Goal: Task Accomplishment & Management: Complete application form

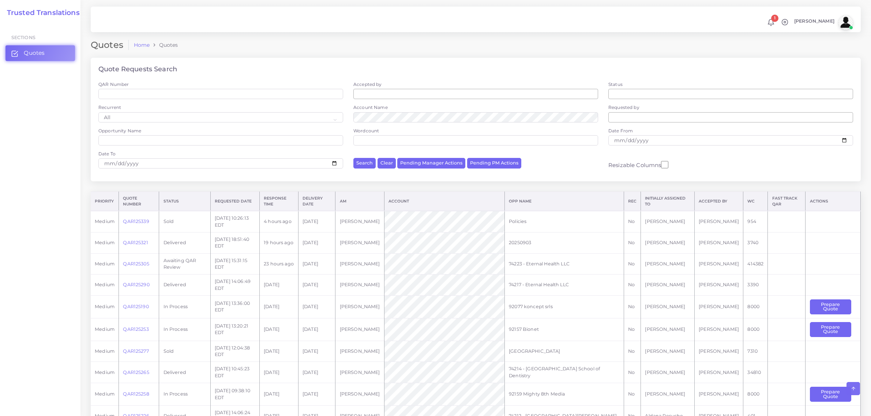
scroll to position [136, 0]
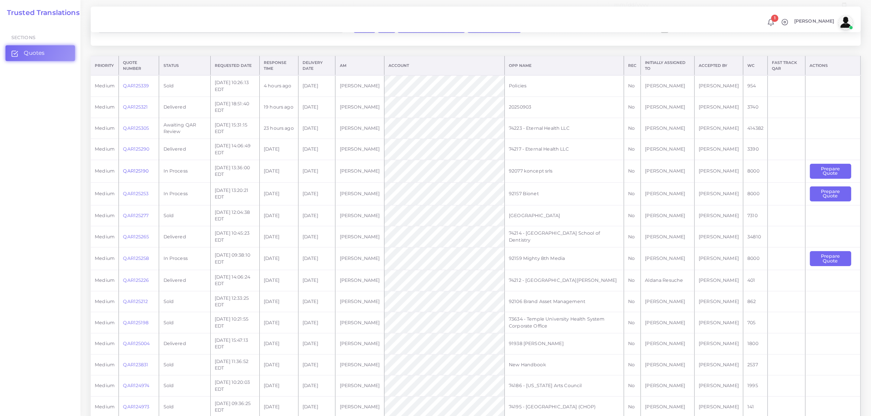
click at [136, 172] on link "QAR125190" at bounding box center [136, 170] width 26 height 5
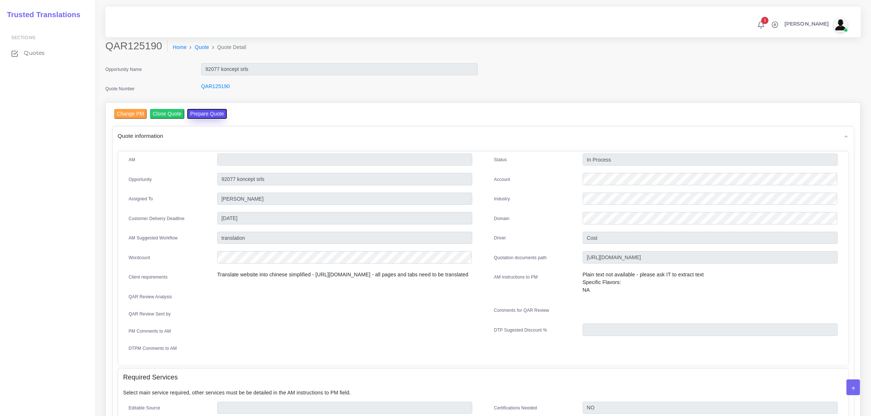
click at [207, 113] on button "Prepare Quote" at bounding box center [207, 114] width 40 height 10
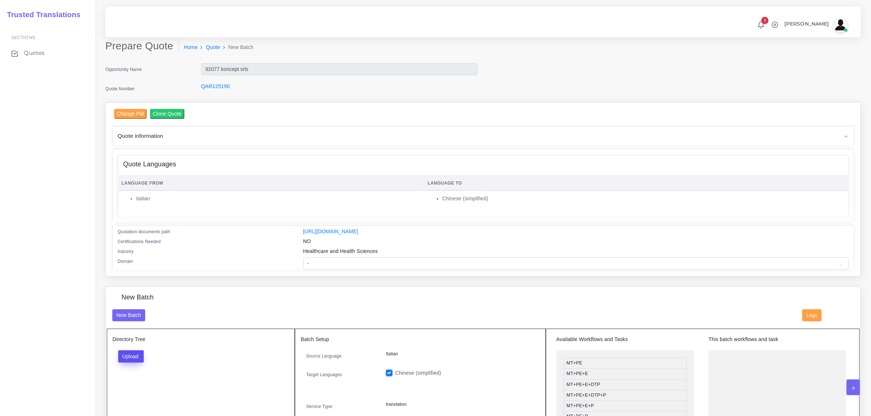
click at [130, 356] on button "Upload" at bounding box center [131, 357] width 26 height 12
click at [134, 385] on label "Files" at bounding box center [144, 384] width 50 height 9
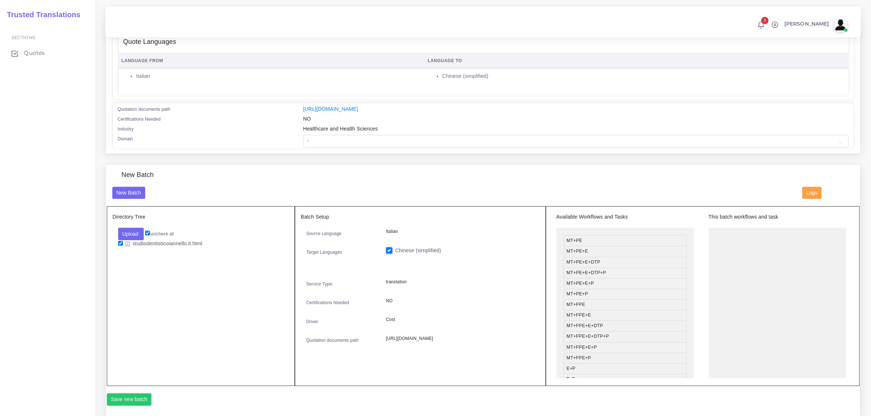
scroll to position [137, 0]
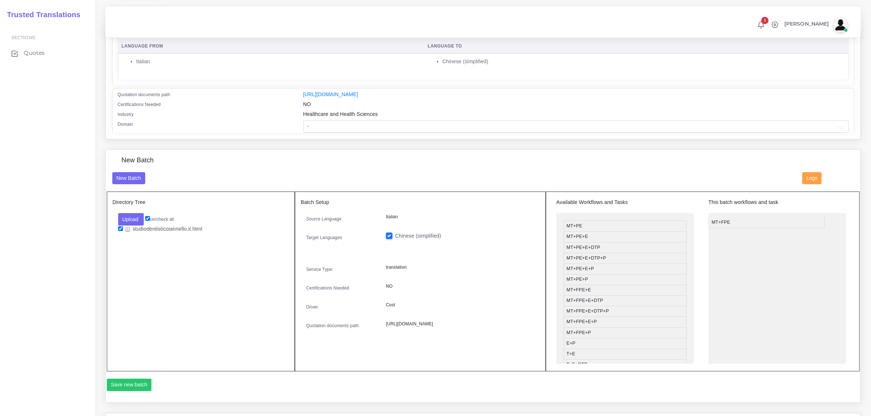
drag, startPoint x: 597, startPoint y: 290, endPoint x: 742, endPoint y: 221, distance: 160.9
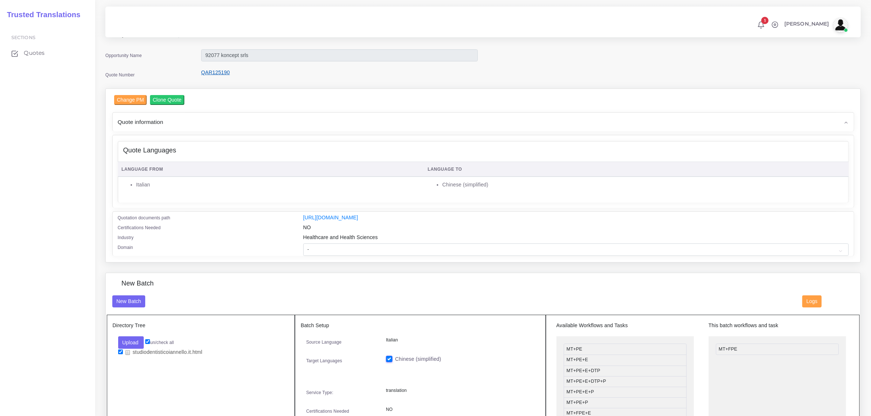
scroll to position [0, 0]
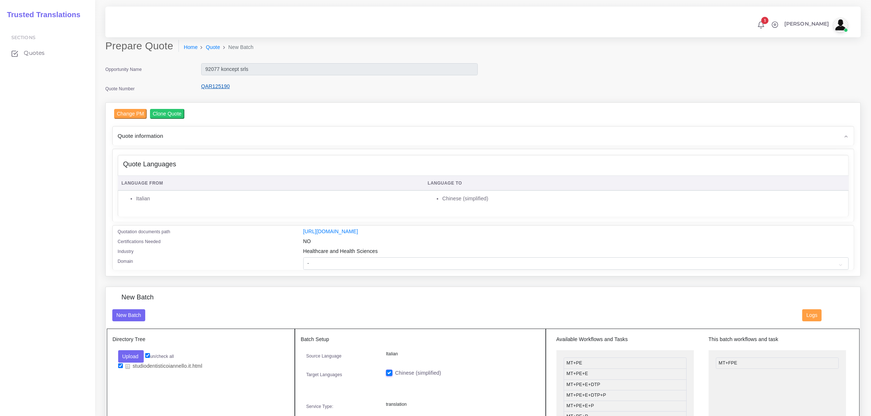
click at [218, 87] on link "QAR125190" at bounding box center [215, 86] width 29 height 6
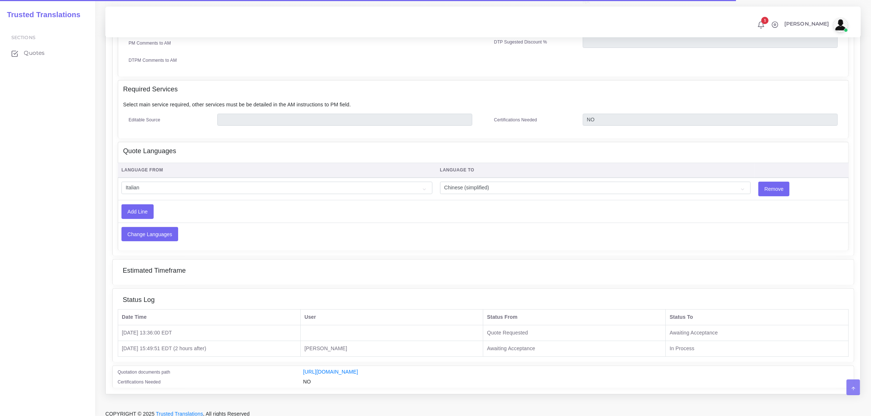
scroll to position [296, 0]
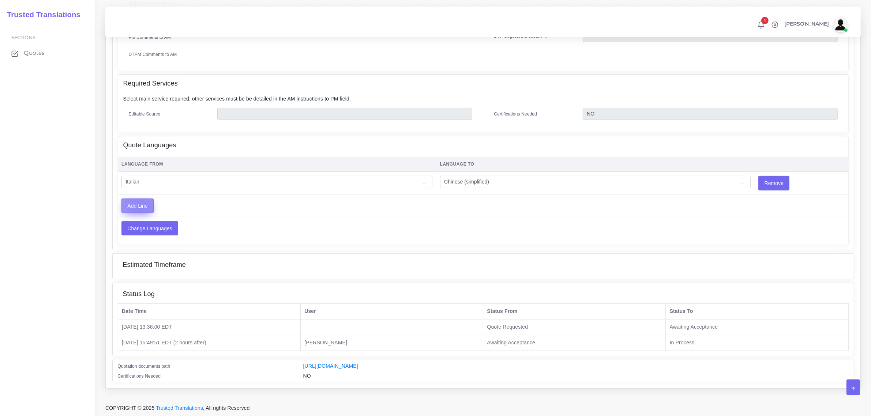
click at [141, 207] on input "Add Line" at bounding box center [137, 206] width 31 height 14
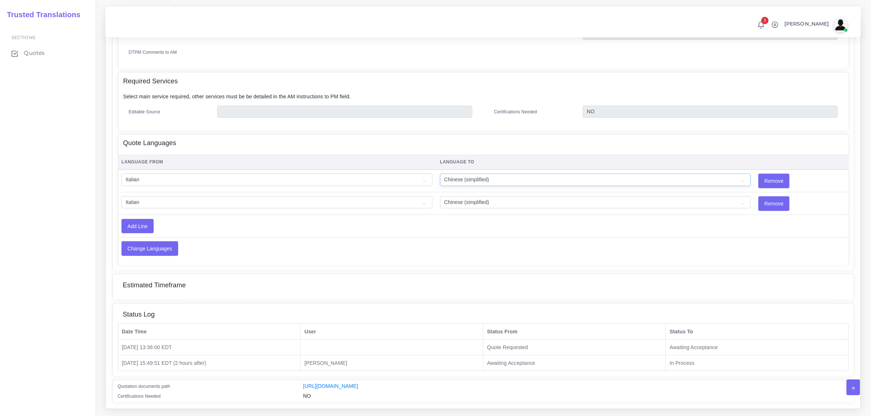
click at [710, 185] on select "Acoli Afar Afrikaans Akan Akateko Albanian American Sign Language (ASL) Amharic…" at bounding box center [595, 180] width 311 height 12
select select "14001"
click at [440, 176] on select "Acoli Afar Afrikaans Akan Akateko Albanian American Sign Language (ASL) Amharic…" at bounding box center [595, 180] width 311 height 12
click at [144, 203] on select "Acoli Afar Afrikaans Akan Akateko Albanian American Sign Language (ASL) Amharic…" at bounding box center [276, 203] width 311 height 12
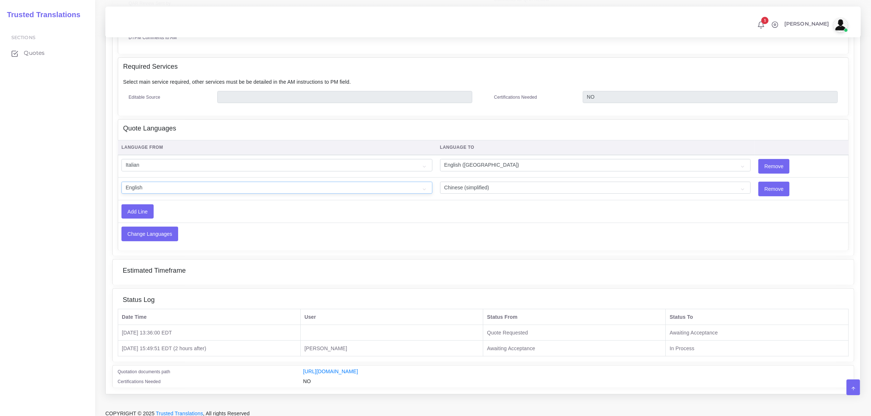
scroll to position [319, 0]
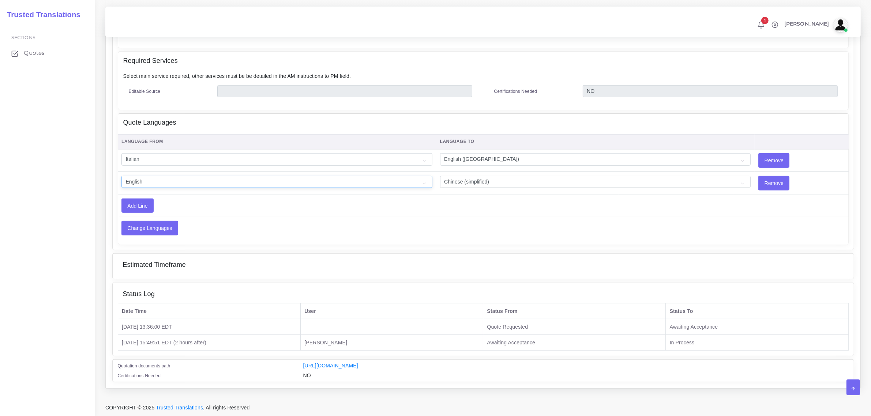
click at [201, 183] on select "Acoli Afar Afrikaans Akan Akateko Albanian American Sign Language (ASL) Amharic…" at bounding box center [276, 182] width 311 height 12
select select "14001"
click at [121, 176] on select "Acoli Afar Afrikaans Akan Akateko Albanian American Sign Language (ASL) Amharic…" at bounding box center [276, 182] width 311 height 12
click at [150, 229] on input "Change Languages" at bounding box center [150, 228] width 56 height 14
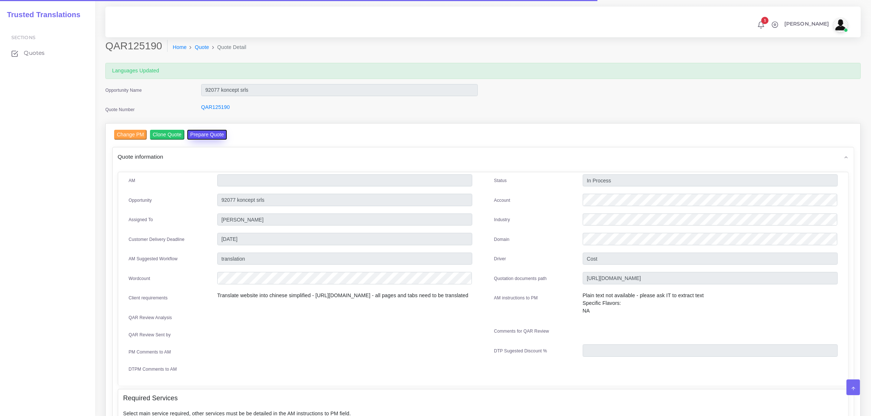
click at [209, 132] on button "Prepare Quote" at bounding box center [207, 135] width 40 height 10
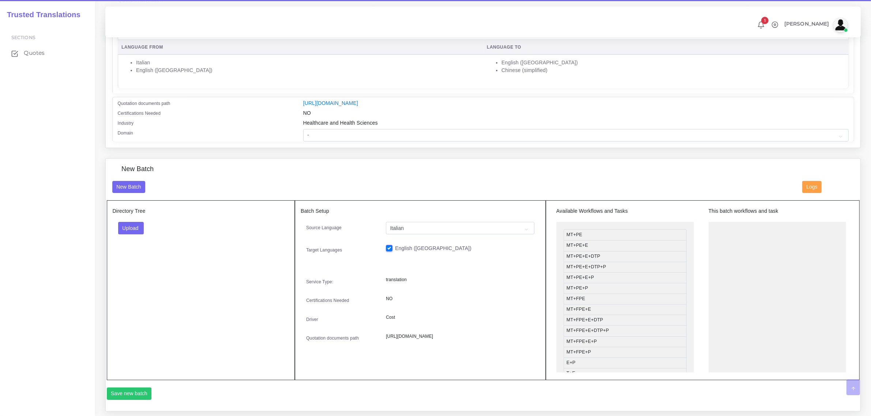
scroll to position [137, 0]
click at [129, 229] on button "Upload" at bounding box center [131, 227] width 26 height 12
click at [139, 257] on label "Files" at bounding box center [144, 254] width 50 height 9
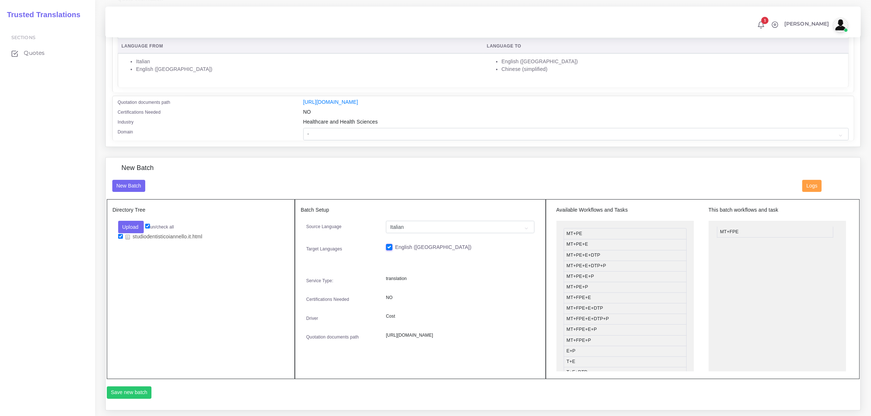
drag, startPoint x: 601, startPoint y: 297, endPoint x: 754, endPoint y: 231, distance: 167.2
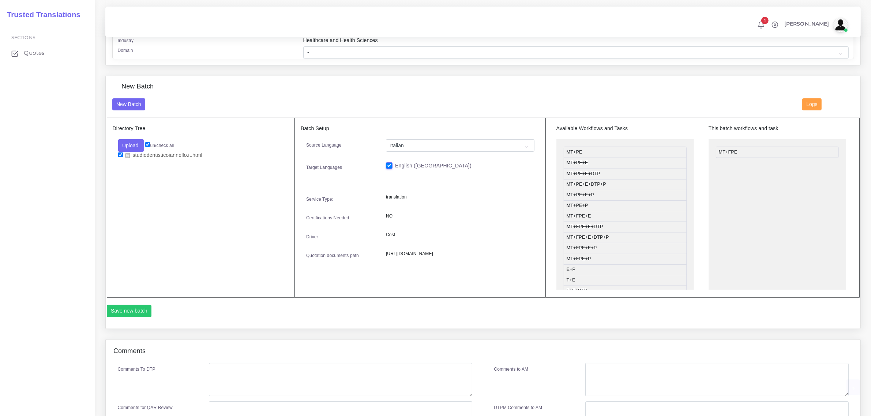
scroll to position [229, 0]
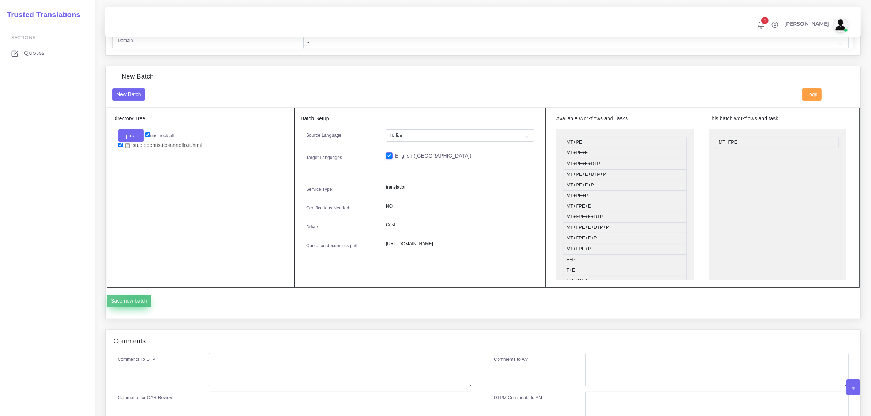
click at [138, 303] on button "Save new batch" at bounding box center [129, 301] width 45 height 12
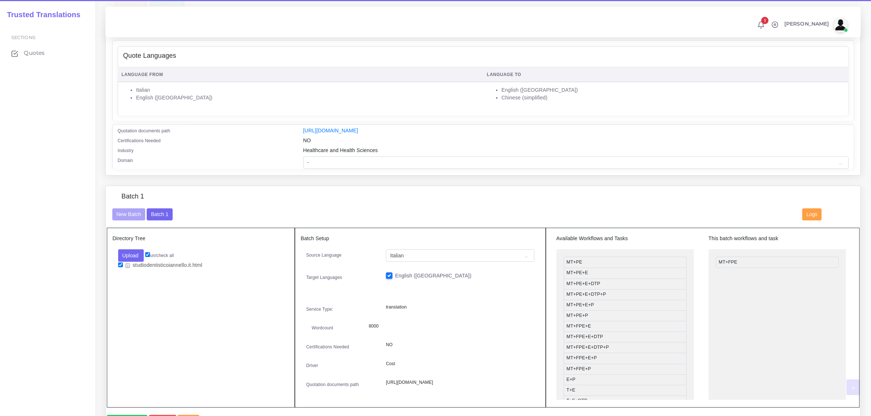
scroll to position [137, 0]
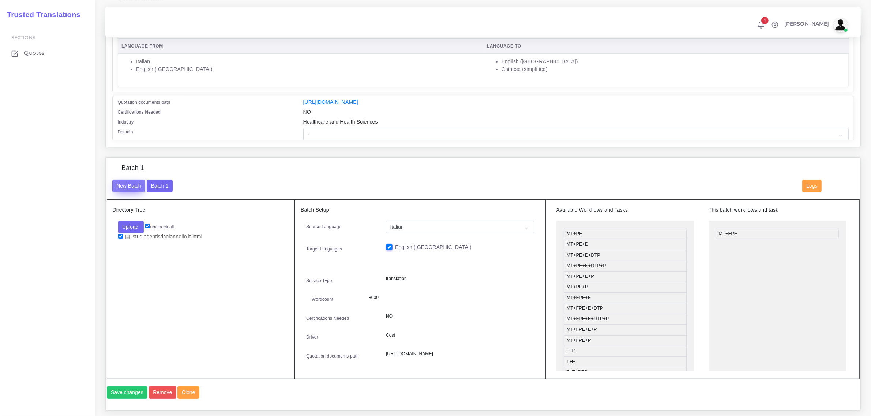
click at [130, 186] on button "New Batch" at bounding box center [128, 186] width 33 height 12
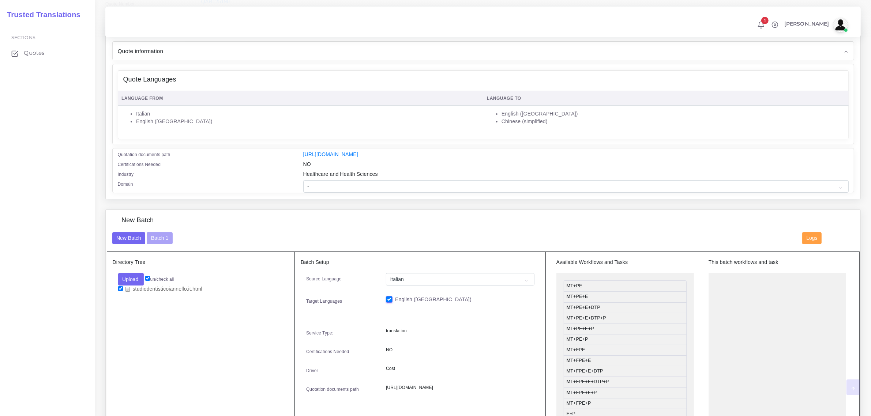
scroll to position [91, 0]
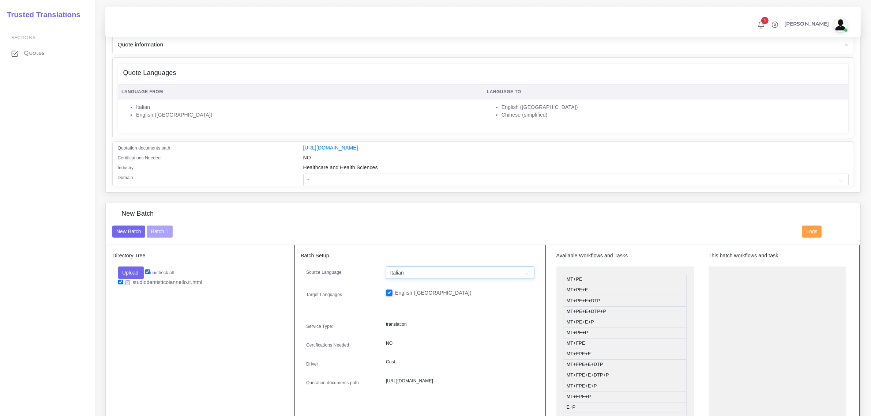
click at [528, 269] on select "Italian English (US)" at bounding box center [460, 273] width 149 height 12
select select "14001"
click at [386, 267] on select "Italian English (US)" at bounding box center [460, 273] width 149 height 12
drag, startPoint x: 595, startPoint y: 345, endPoint x: 747, endPoint y: 272, distance: 167.8
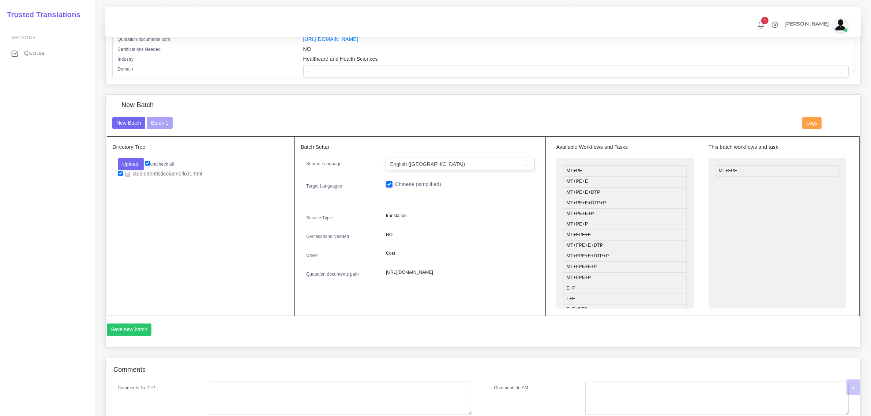
scroll to position [229, 0]
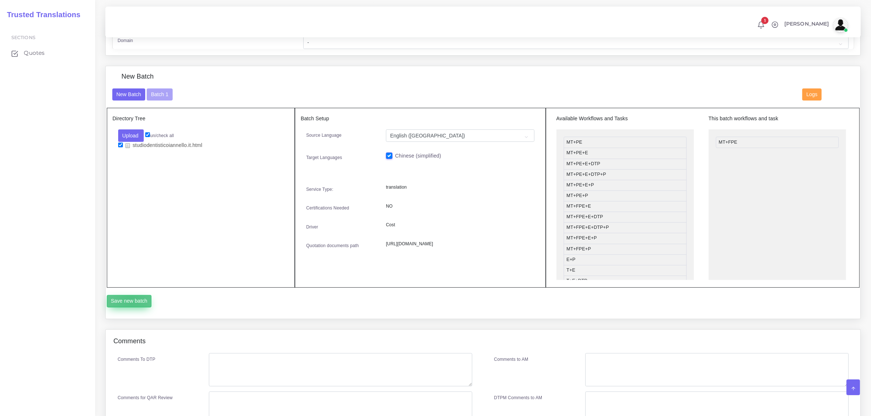
click at [131, 299] on button "Save new batch" at bounding box center [129, 301] width 45 height 12
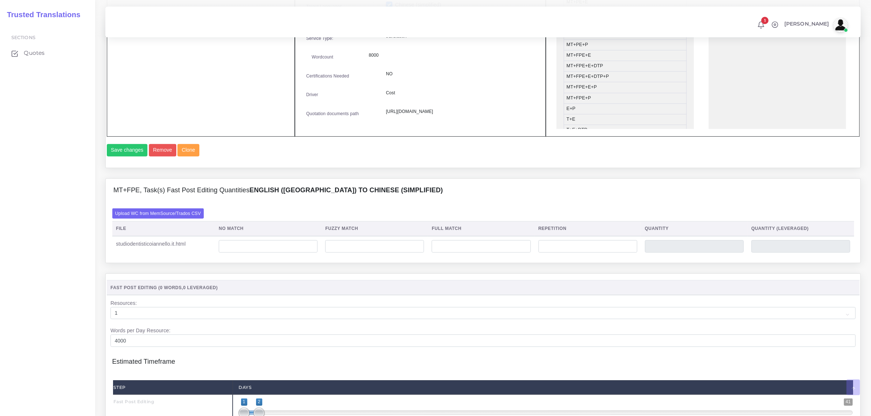
scroll to position [457, 0]
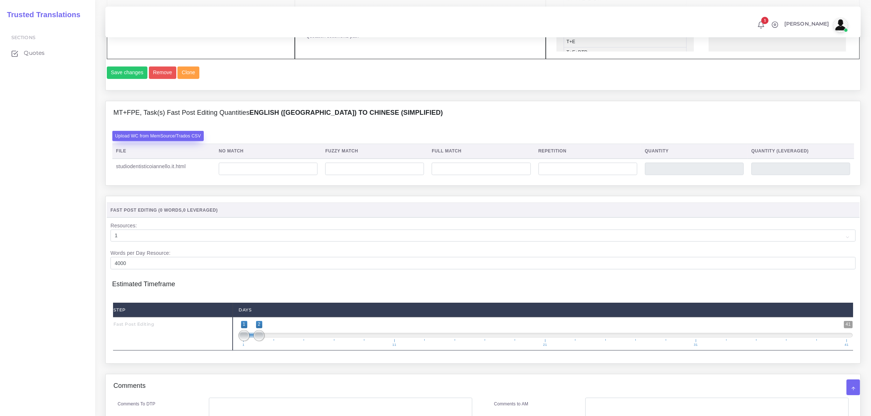
click at [172, 141] on label "Upload WC from MemSource/Trados CSV" at bounding box center [158, 136] width 92 height 10
click at [0, 0] on input "Upload WC from MemSource/Trados CSV" at bounding box center [0, 0] width 0 height 0
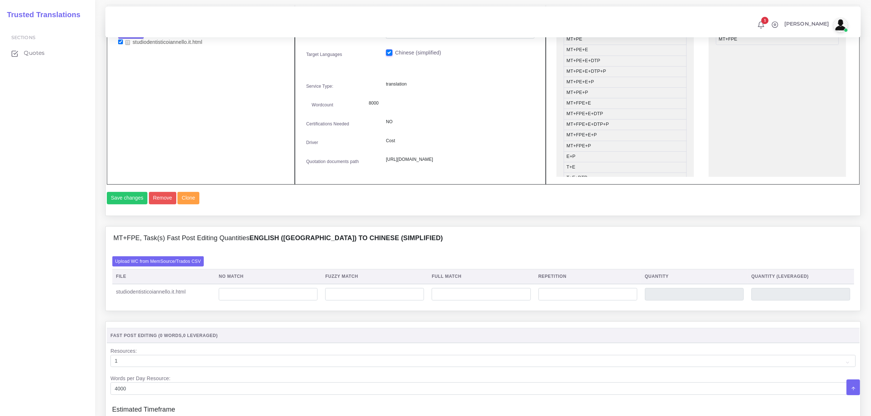
scroll to position [320, 0]
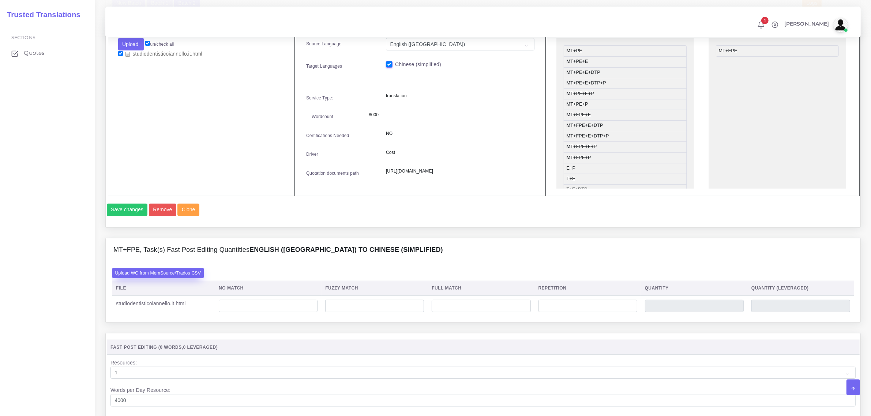
click at [186, 278] on label "Upload WC from MemSource/Trados CSV" at bounding box center [158, 273] width 92 height 10
click at [0, 0] on input "Upload WC from MemSource/Trados CSV" at bounding box center [0, 0] width 0 height 0
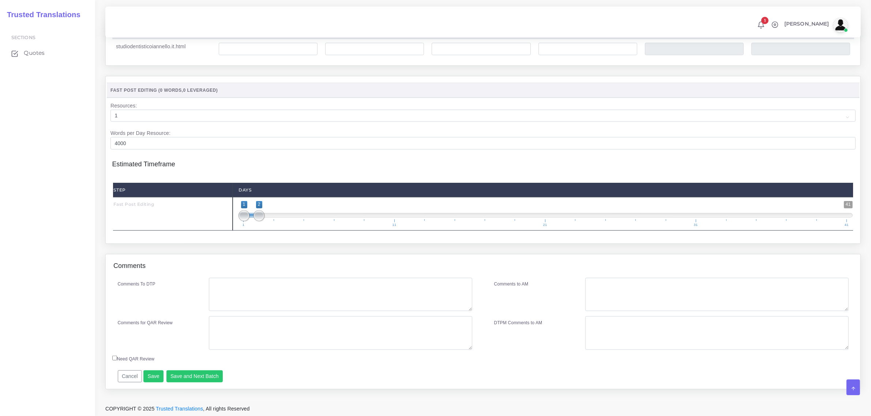
scroll to position [597, 0]
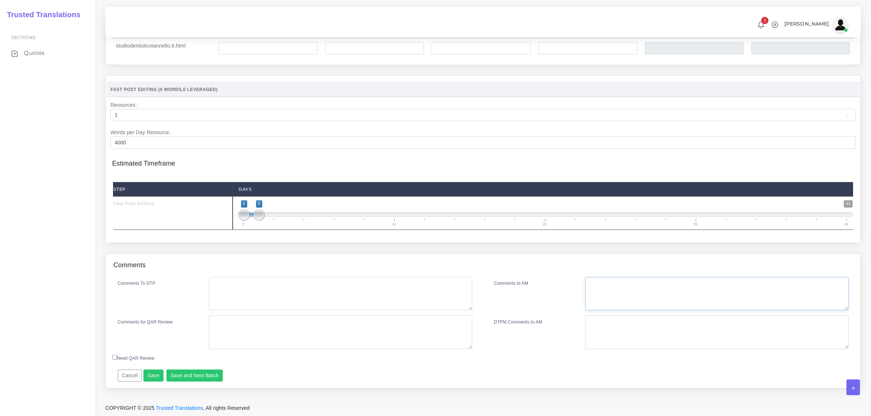
click at [609, 288] on textarea "Comments to AM" at bounding box center [717, 294] width 263 height 34
click at [601, 295] on textarea "Comments to AM" at bounding box center [717, 294] width 263 height 34
paste textarea "rimero que nada, como para todos los sitios web en WordPress, hay que comentarl…"
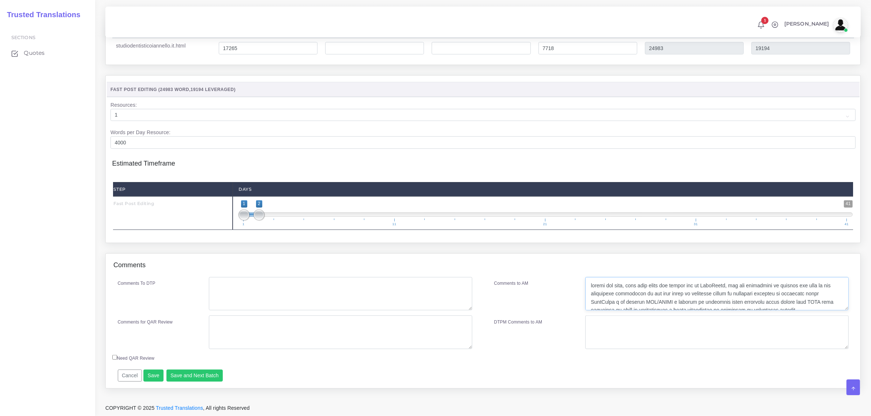
click at [591, 288] on textarea "Comments to AM" at bounding box center [717, 294] width 263 height 34
type textarea "Comentario de Leandro de IT: Como para todos los sitios web en WordPress, hay q…"
click at [331, 339] on textarea "Comments for QAR Review" at bounding box center [340, 333] width 263 height 34
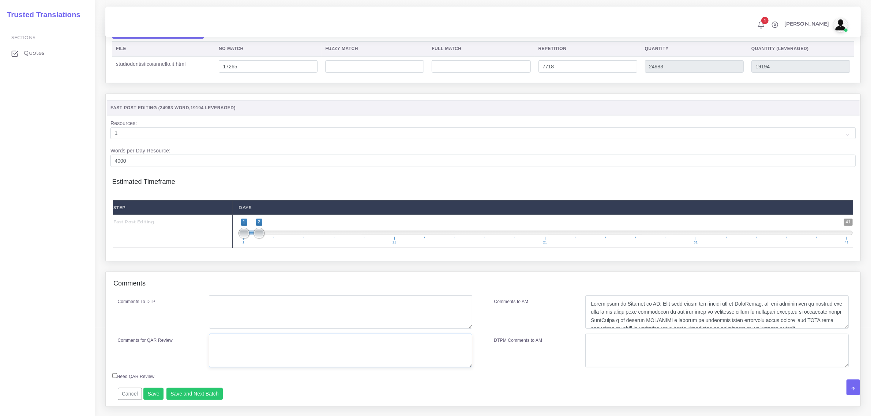
scroll to position [618, 0]
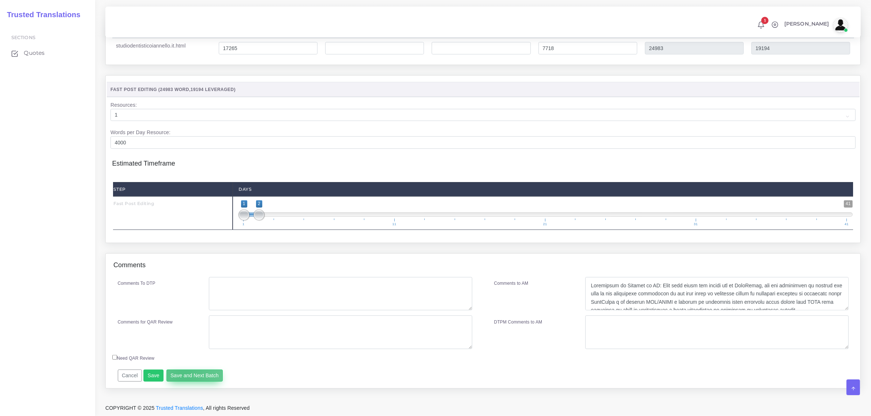
click at [182, 374] on button "Save and Next Batch" at bounding box center [195, 376] width 57 height 12
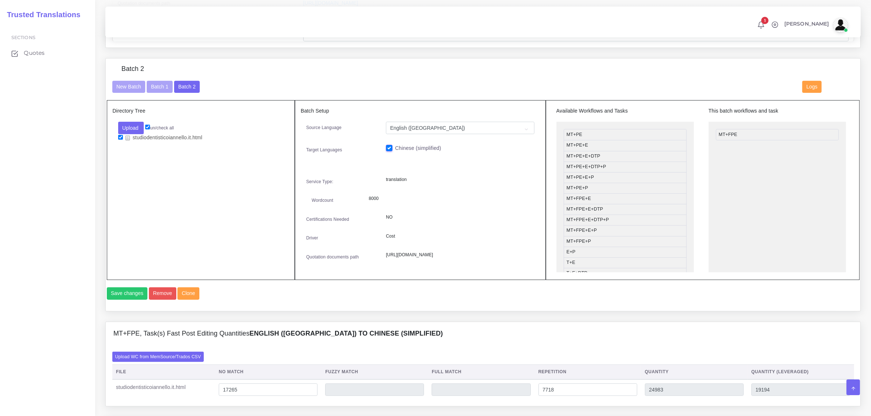
scroll to position [207, 0]
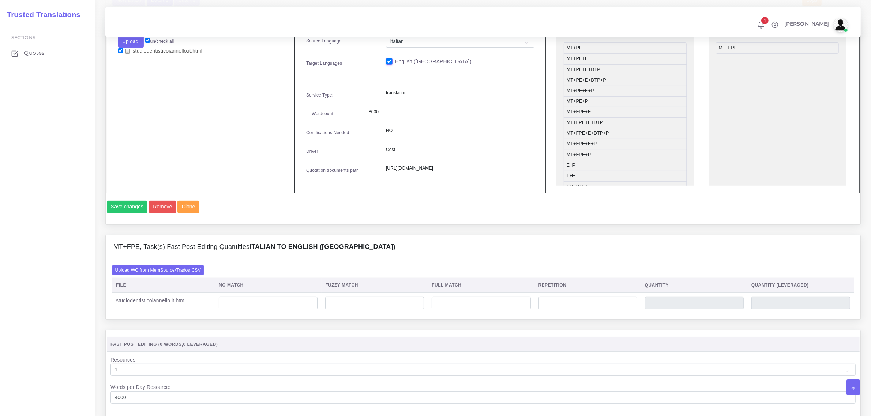
scroll to position [366, 0]
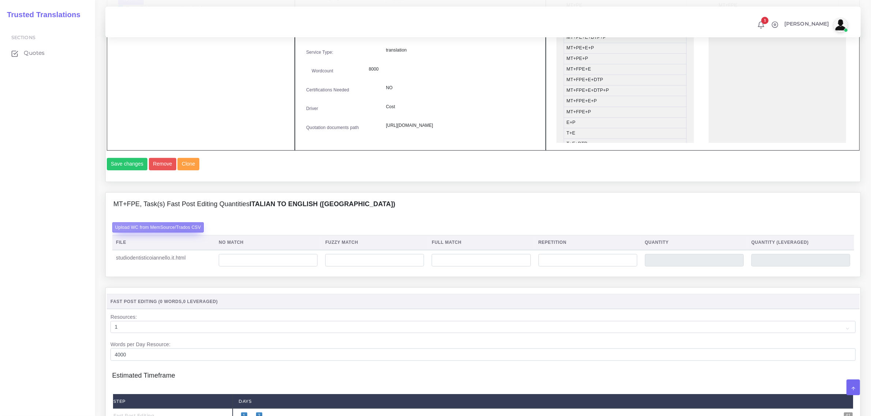
click at [186, 232] on label "Upload WC from MemSource/Trados CSV" at bounding box center [158, 227] width 92 height 10
click at [0, 0] on input "Upload WC from MemSource/Trados CSV" at bounding box center [0, 0] width 0 height 0
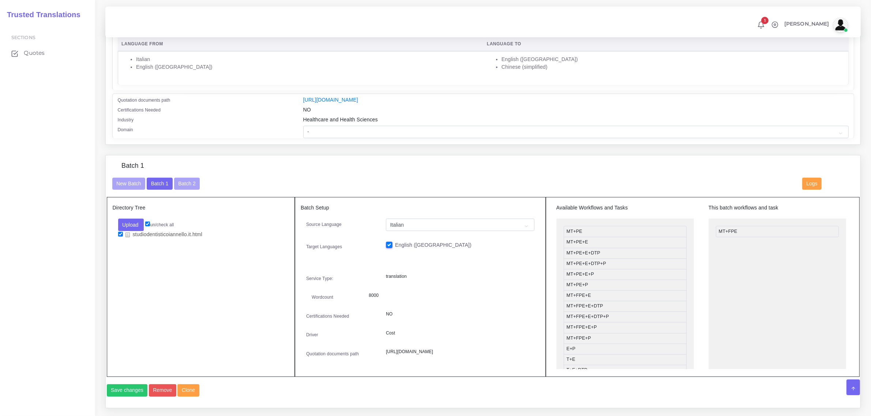
scroll to position [137, 0]
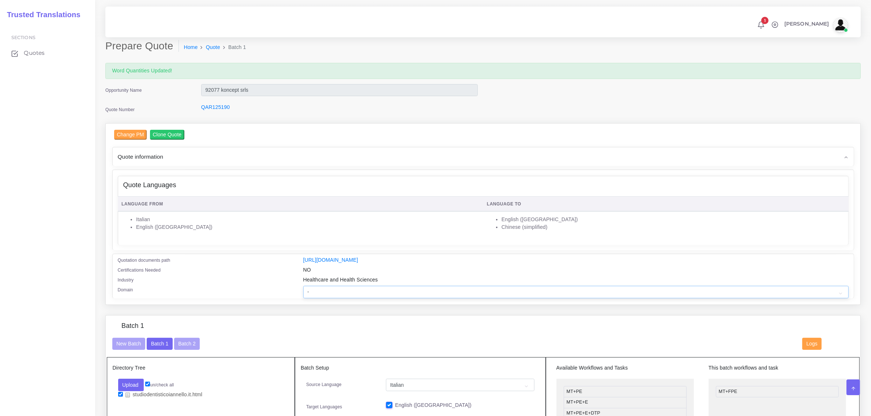
click at [330, 291] on select "- Advertising and Media Agriculture, Forestry and Fishing Architecture, Buildin…" at bounding box center [576, 292] width 546 height 12
select select "Healthcare and Health Sciences"
click at [303, 286] on select "- Advertising and Media Agriculture, Forestry and Fishing Architecture, Buildin…" at bounding box center [576, 292] width 546 height 12
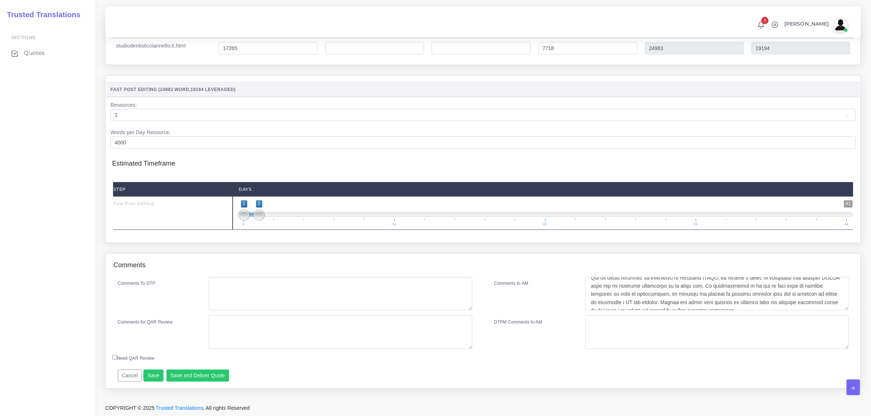
scroll to position [90, 0]
click at [692, 302] on textarea "Comments to AM" at bounding box center [717, 294] width 263 height 34
paste textarea "Este sitio también está hecho en WordPress y parece que no tiene ningún plugin …"
click at [633, 308] on textarea "Comments to AM" at bounding box center [717, 294] width 263 height 34
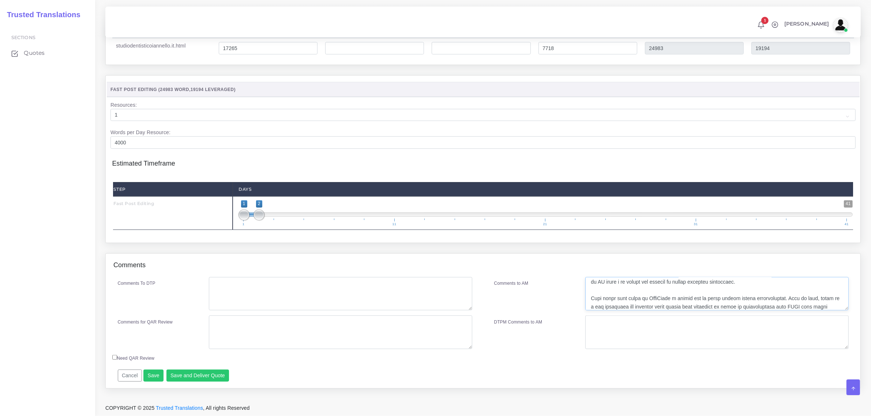
scroll to position [118, 0]
type textarea "Comentario de Leandro de IT: Como para todos los sitios web en WordPress, hay q…"
drag, startPoint x: 260, startPoint y: 213, endPoint x: 280, endPoint y: 216, distance: 20.0
click at [280, 216] on span "1 41 1 3 1 — 3 1 11 21 31 41" at bounding box center [546, 214] width 614 height 26
type input "1;4"
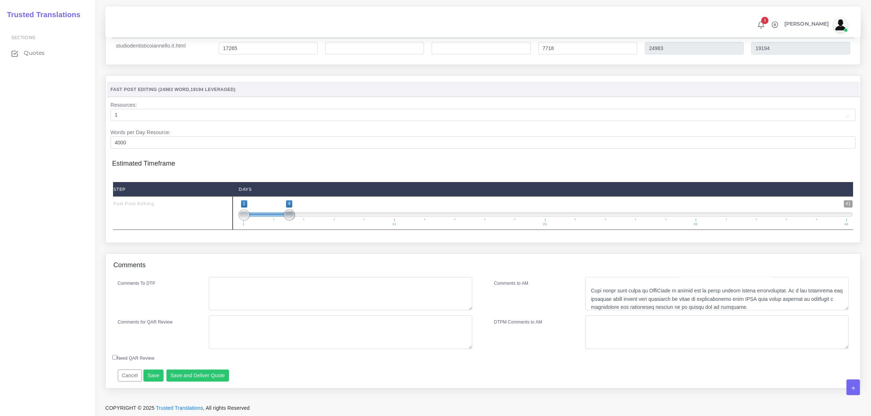
drag, startPoint x: 274, startPoint y: 215, endPoint x: 284, endPoint y: 217, distance: 9.3
click at [284, 217] on span "1 41 1 4 1 — 4 1 11 21 31 41" at bounding box center [546, 214] width 614 height 26
drag, startPoint x: 628, startPoint y: 294, endPoint x: 675, endPoint y: 291, distance: 47.6
click at [675, 291] on textarea "Comments to AM" at bounding box center [717, 294] width 263 height 34
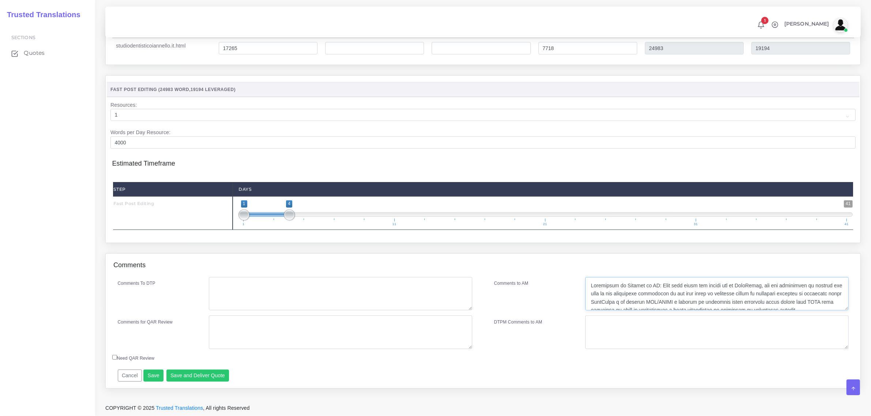
click at [647, 293] on textarea "Comments to AM" at bounding box center [717, 294] width 263 height 34
click at [628, 294] on textarea "Comments to AM" at bounding box center [717, 294] width 263 height 34
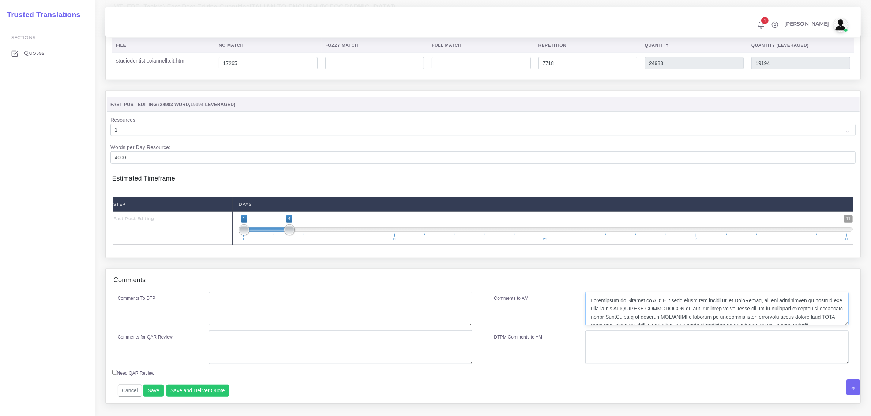
scroll to position [618, 0]
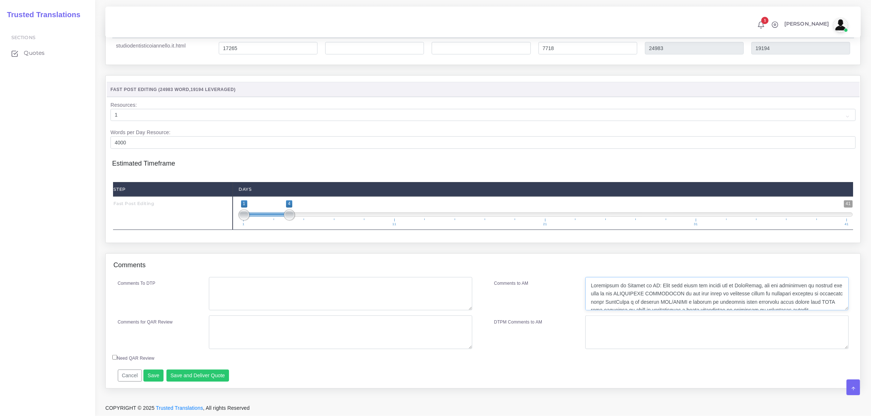
click at [590, 284] on textarea "Comments to AM" at bounding box center [717, 294] width 263 height 34
click at [591, 287] on textarea "Comments to AM" at bounding box center [717, 294] width 263 height 34
paste textarea "Since we don't have resources from Italian to Chinese, we will first have to tr…"
drag, startPoint x: 591, startPoint y: 281, endPoint x: 665, endPoint y: 296, distance: 75.1
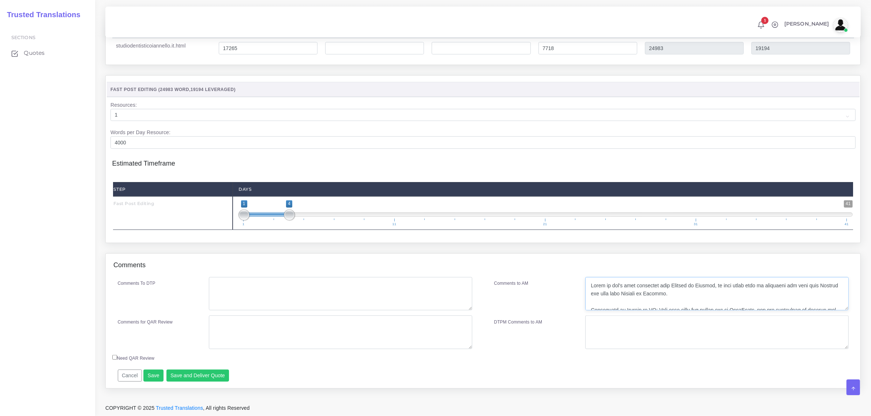
click at [665, 296] on textarea "Comments to AM" at bounding box center [717, 294] width 263 height 34
type textarea "Since we don't have resources from Italian to Chinese, we will first have to tr…"
click at [307, 326] on textarea "Comments for QAR Review" at bounding box center [340, 333] width 263 height 34
paste textarea "Since we don't have resources from Italian to Chinese, we will first have to tr…"
type textarea "Since we don't have resources from Italian to Chinese, we will first have to tr…"
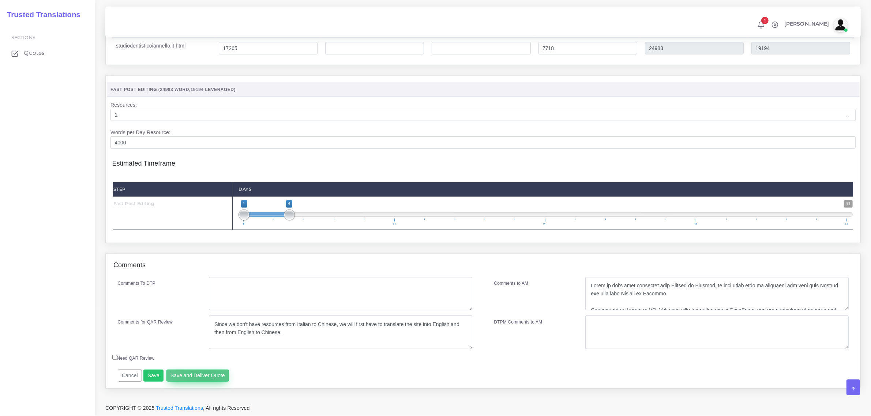
click at [203, 378] on button "Save and Deliver Quote" at bounding box center [198, 376] width 63 height 12
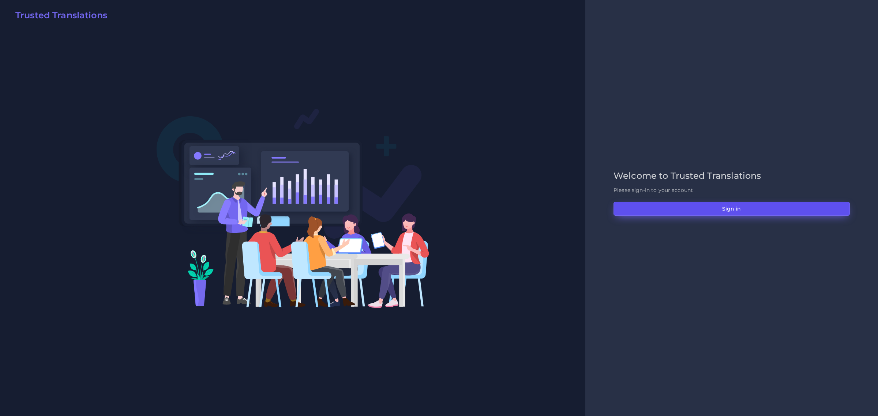
click at [736, 207] on button "Sign in" at bounding box center [732, 209] width 236 height 14
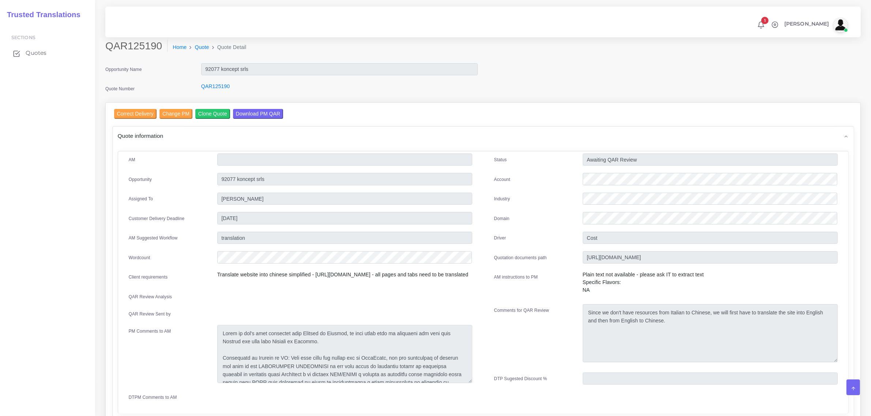
click at [38, 55] on span "Quotes" at bounding box center [36, 53] width 21 height 8
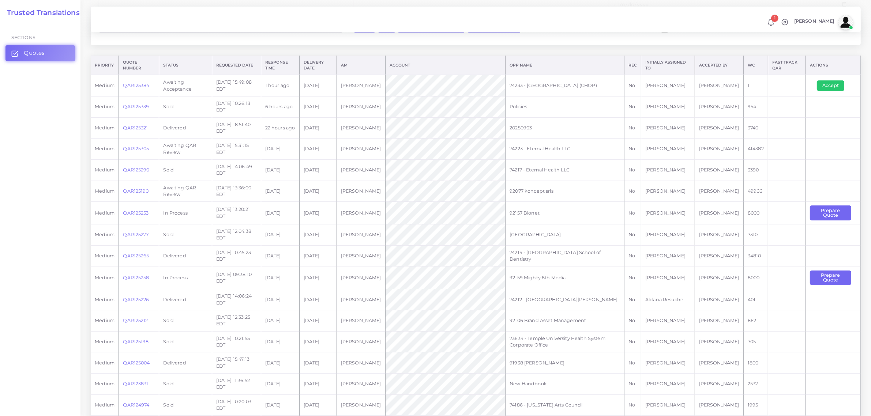
scroll to position [137, 0]
click at [139, 148] on link "QAR125305" at bounding box center [136, 147] width 26 height 5
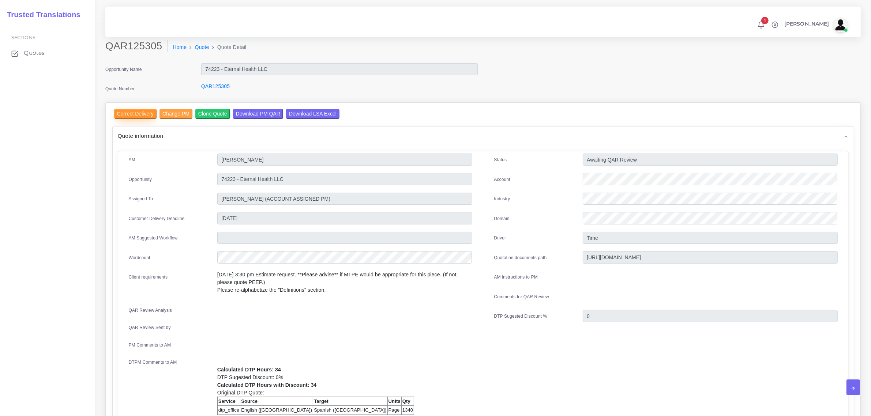
click at [125, 113] on input "Correct Delivery" at bounding box center [135, 114] width 42 height 10
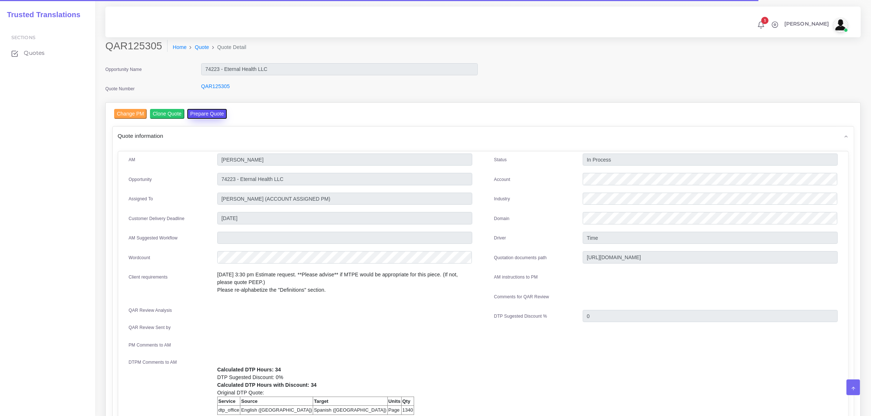
click at [205, 114] on button "Prepare Quote" at bounding box center [207, 114] width 40 height 10
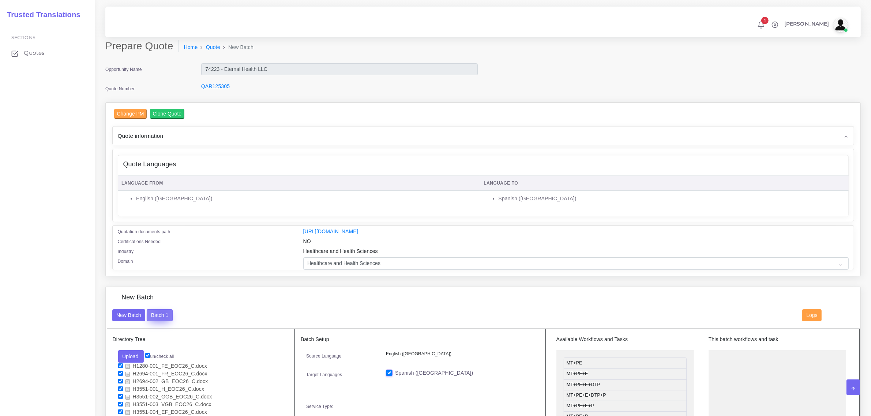
click at [162, 312] on button "Batch 1" at bounding box center [160, 316] width 26 height 12
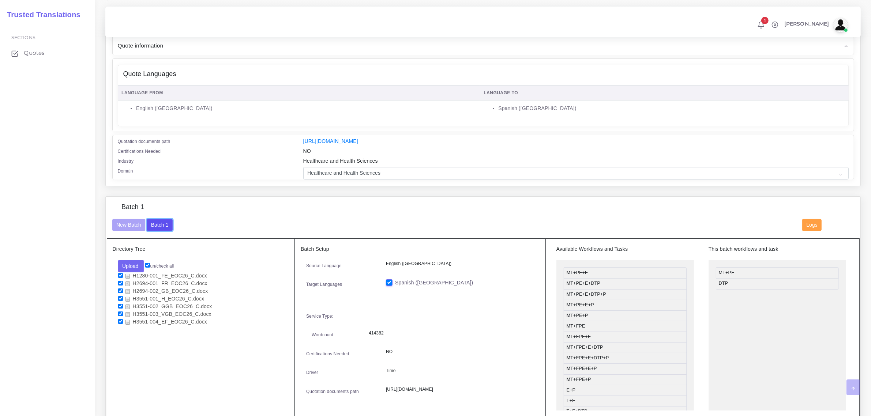
scroll to position [91, 0]
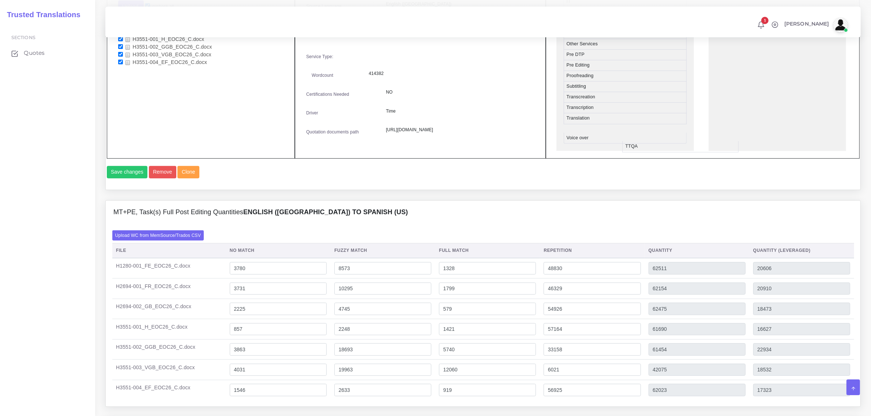
scroll to position [326, 0]
drag, startPoint x: 603, startPoint y: 141, endPoint x: 762, endPoint y: 84, distance: 168.6
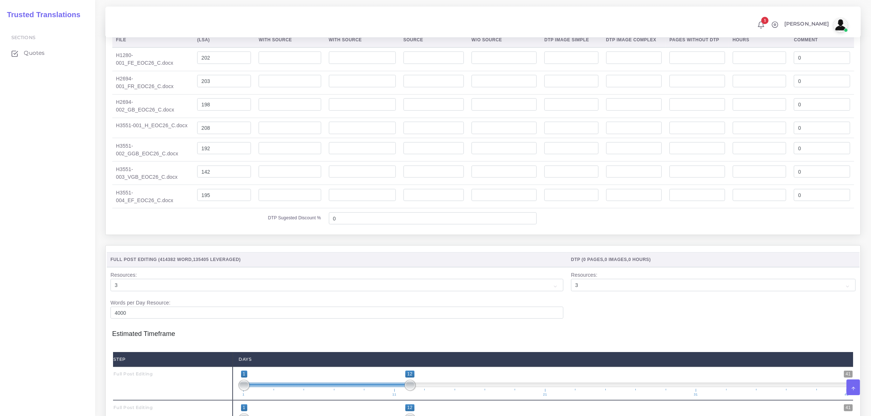
scroll to position [808, 0]
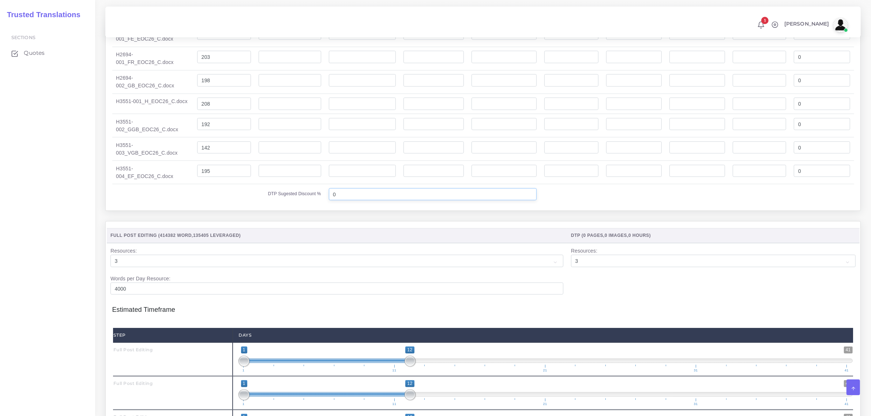
click at [403, 201] on input "0" at bounding box center [433, 194] width 208 height 12
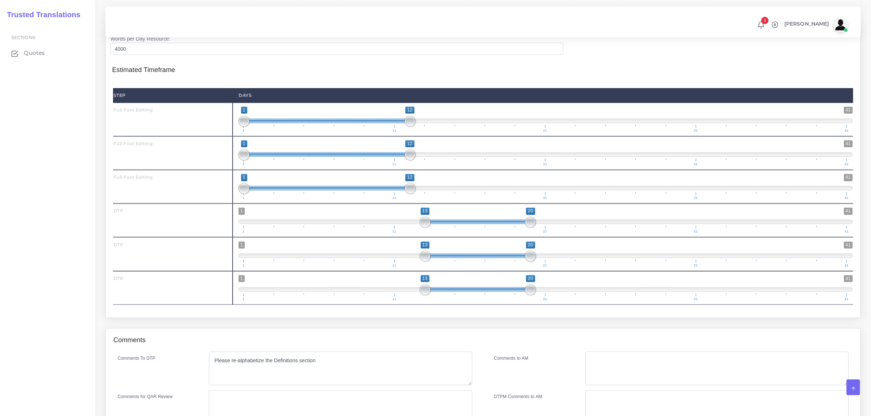
scroll to position [1131, 0]
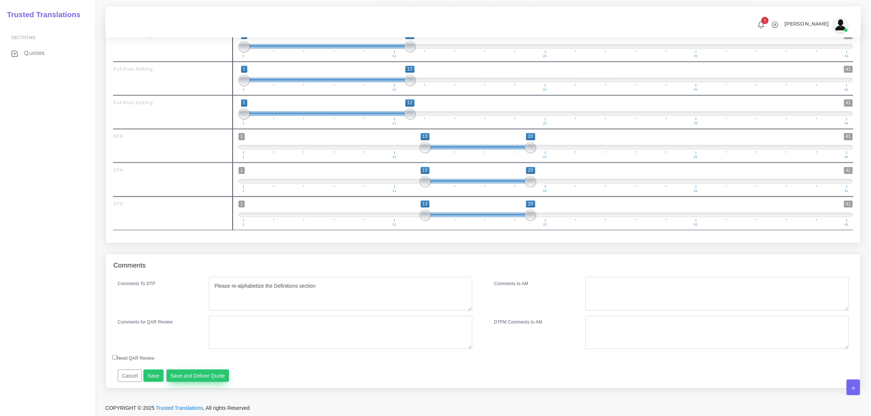
type input "25"
click at [202, 374] on button "Save and Deliver Quote" at bounding box center [198, 376] width 63 height 12
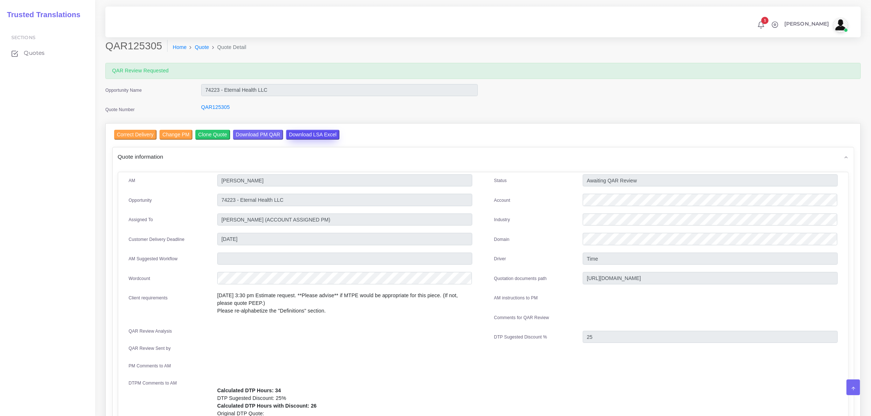
click at [309, 135] on input "Download LSA Excel" at bounding box center [312, 135] width 53 height 10
click at [136, 136] on input "Correct Delivery" at bounding box center [135, 135] width 42 height 10
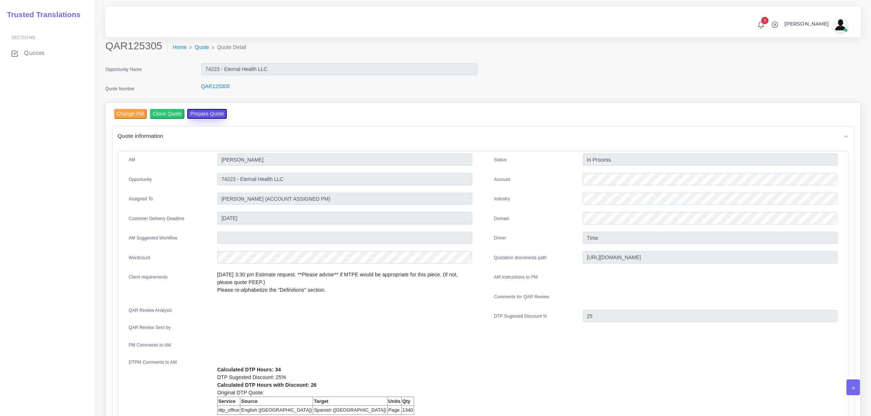
click at [199, 116] on button "Prepare Quote" at bounding box center [207, 114] width 40 height 10
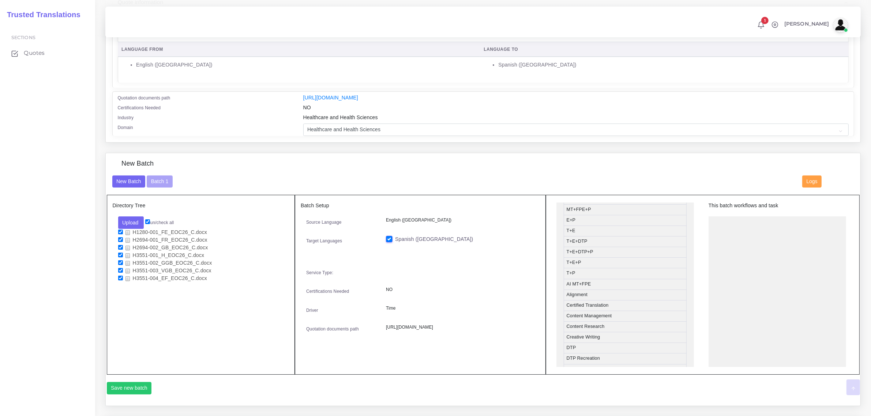
scroll to position [143, 0]
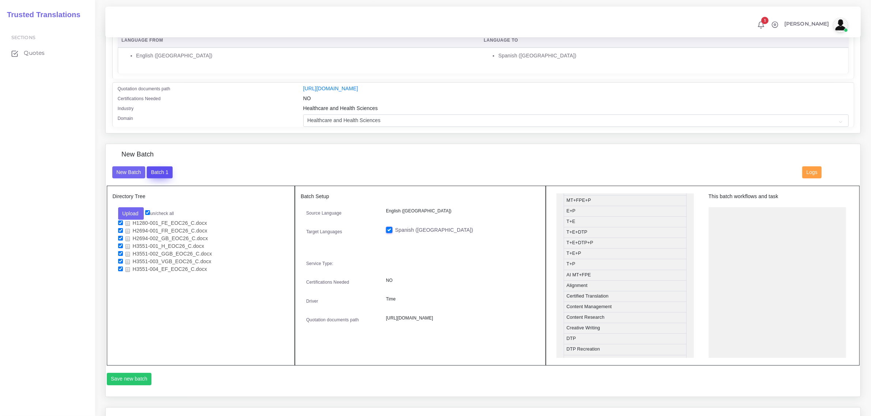
click at [164, 169] on button "Batch 1" at bounding box center [160, 173] width 26 height 12
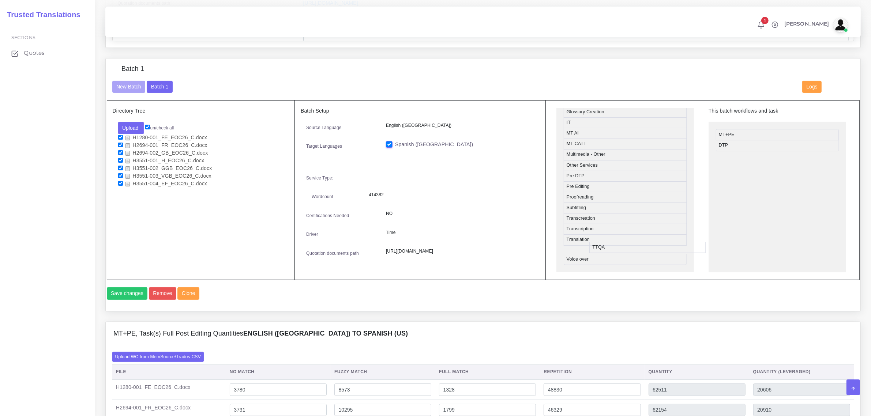
scroll to position [326, 0]
drag, startPoint x: 634, startPoint y: 246, endPoint x: 787, endPoint y: 157, distance: 177.3
click at [127, 300] on button "Save changes" at bounding box center [127, 294] width 41 height 12
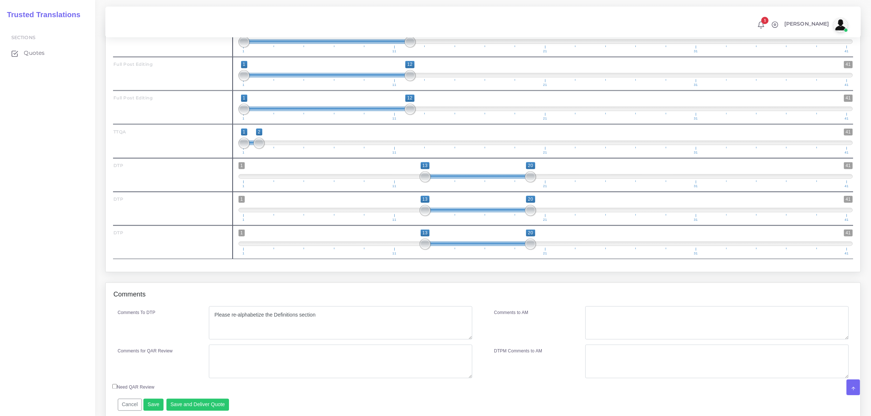
scroll to position [1403, 0]
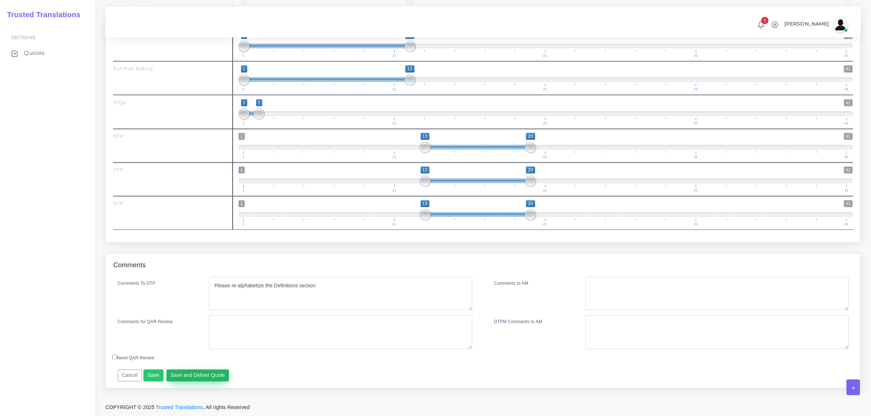
click at [192, 377] on button "Save and Deliver Quote" at bounding box center [198, 376] width 63 height 12
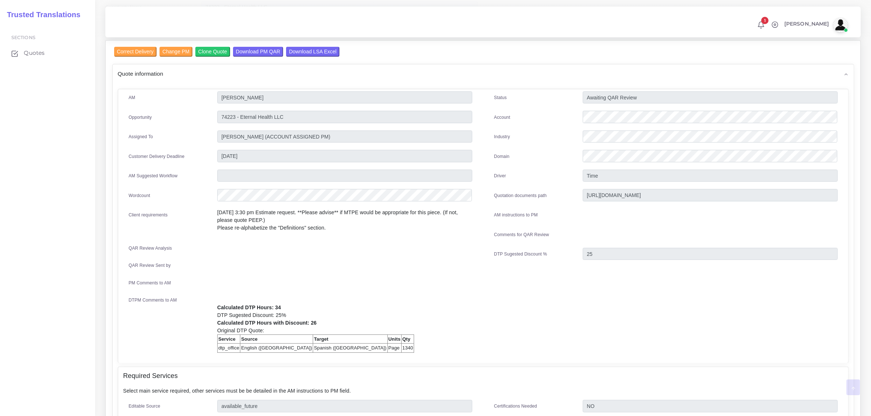
scroll to position [91, 0]
